Goal: Find specific page/section: Find specific page/section

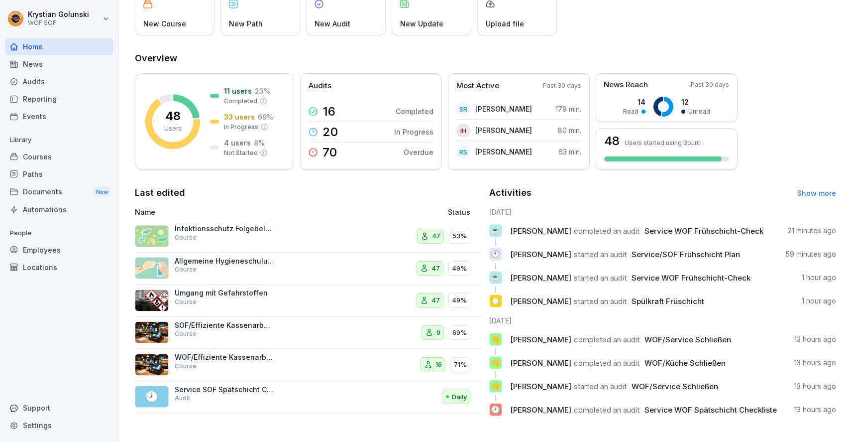
scroll to position [75, 0]
click at [69, 85] on div "Audits" at bounding box center [59, 81] width 109 height 17
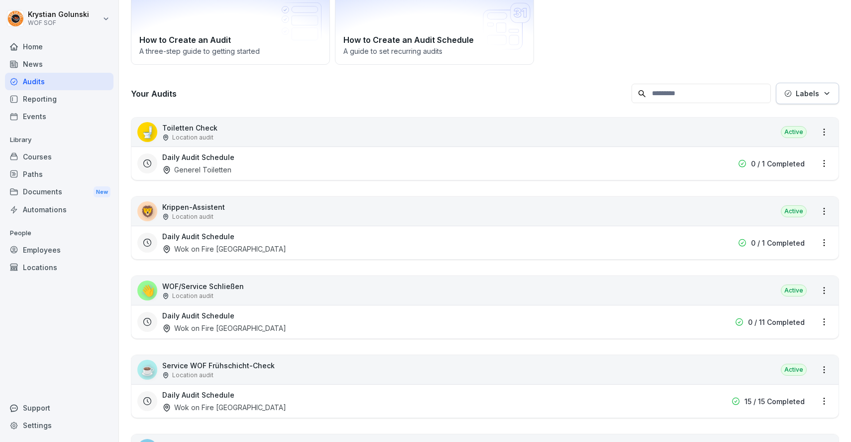
scroll to position [10, 0]
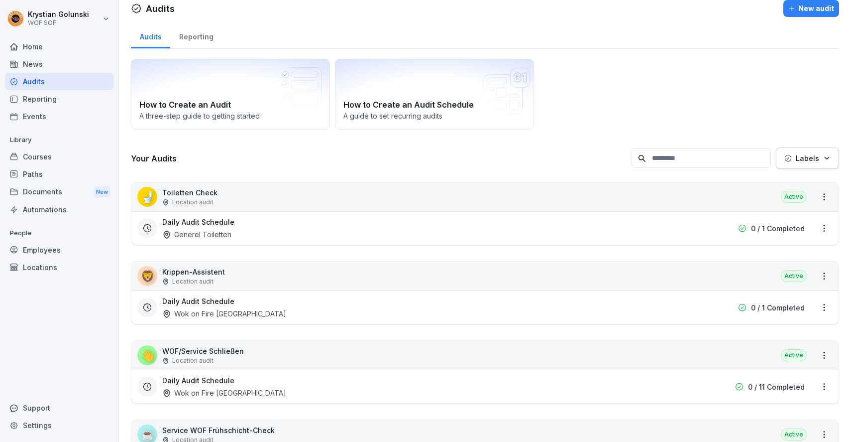
click at [71, 100] on div "Reporting" at bounding box center [59, 98] width 109 height 17
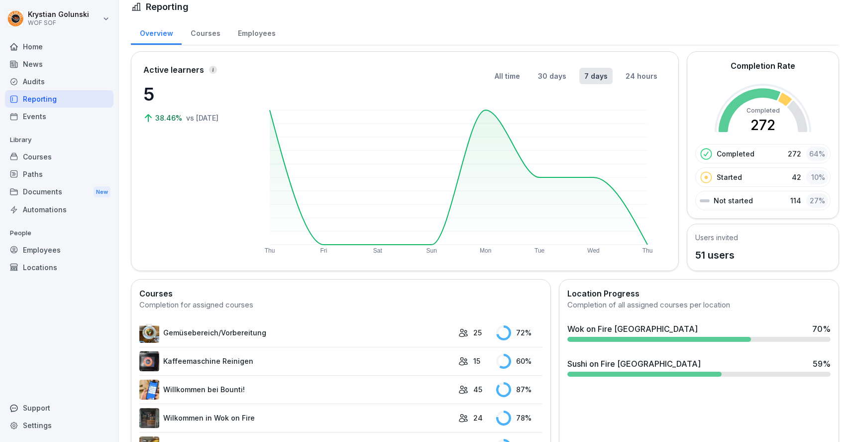
click at [59, 84] on div "Audits" at bounding box center [59, 81] width 109 height 17
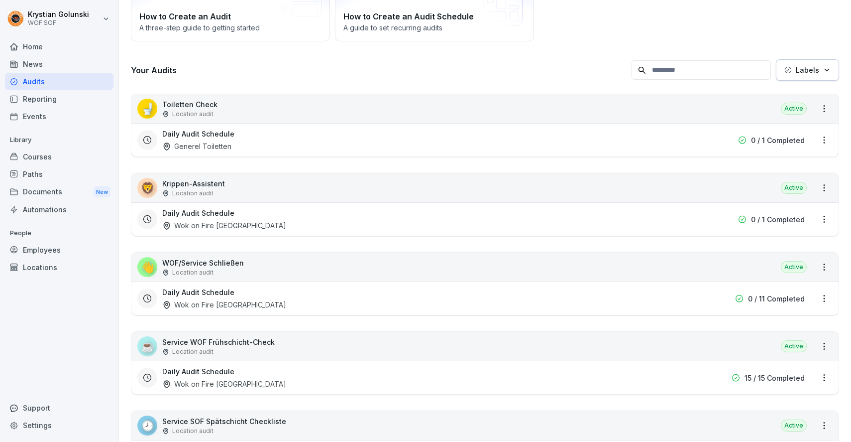
scroll to position [134, 0]
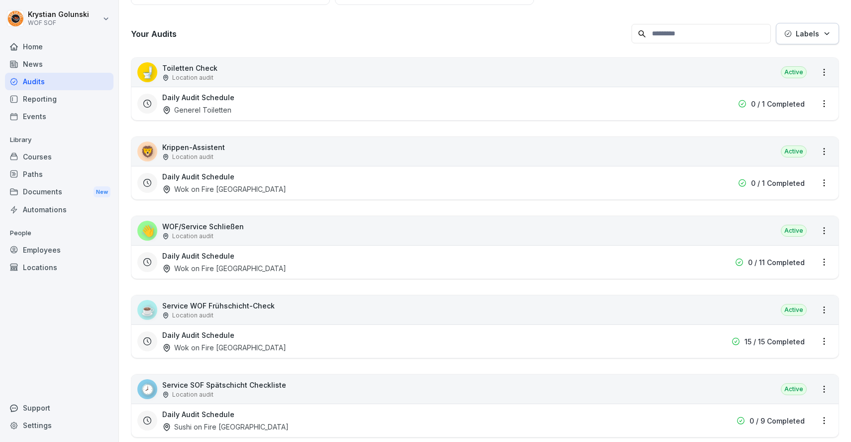
click at [282, 308] on div "☕ Service WOF Frühschicht-Check Location audit Active" at bounding box center [484, 309] width 707 height 29
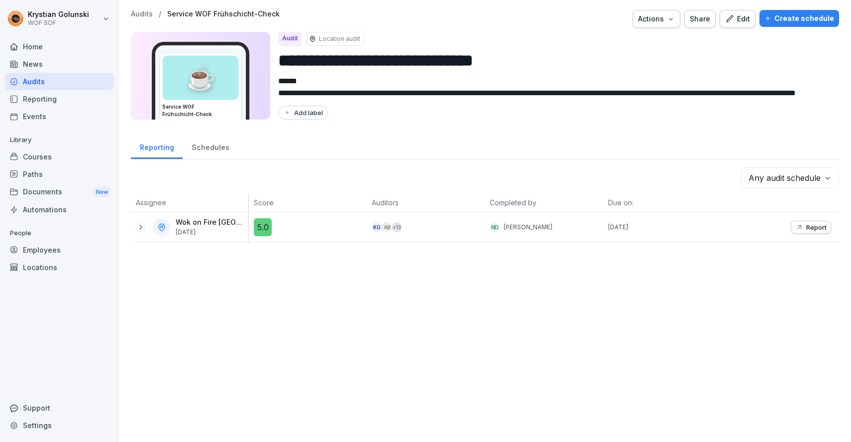
click at [793, 227] on button "Report" at bounding box center [811, 227] width 40 height 13
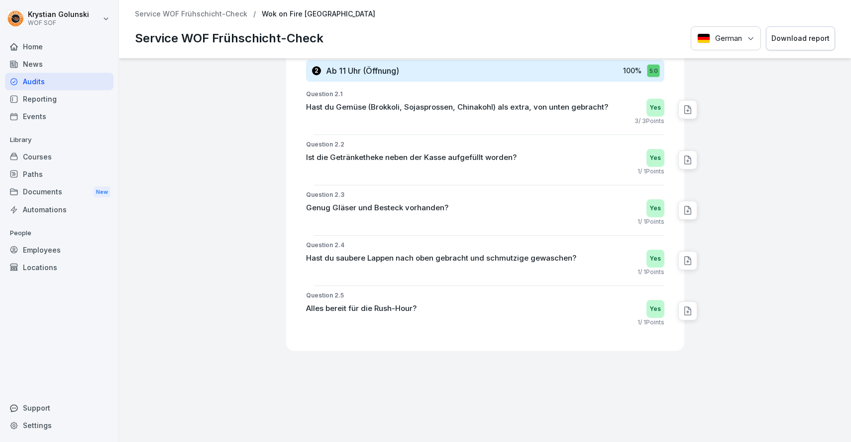
scroll to position [1558, 0]
